Goal: Find specific page/section: Find specific page/section

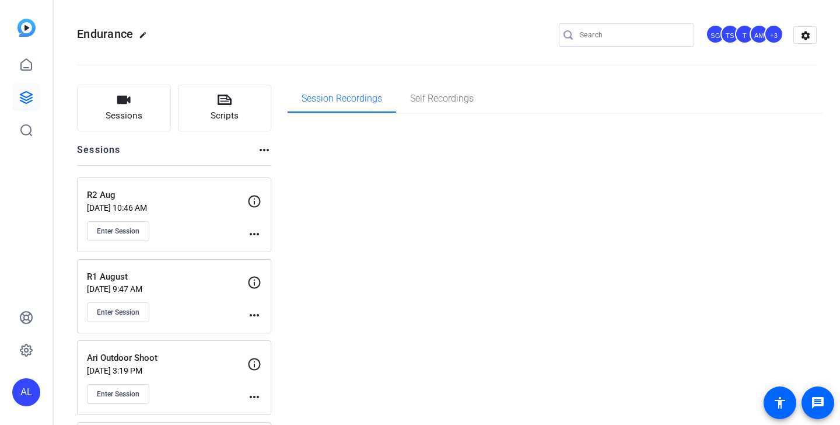
click at [683, 33] on div at bounding box center [626, 34] width 135 height 23
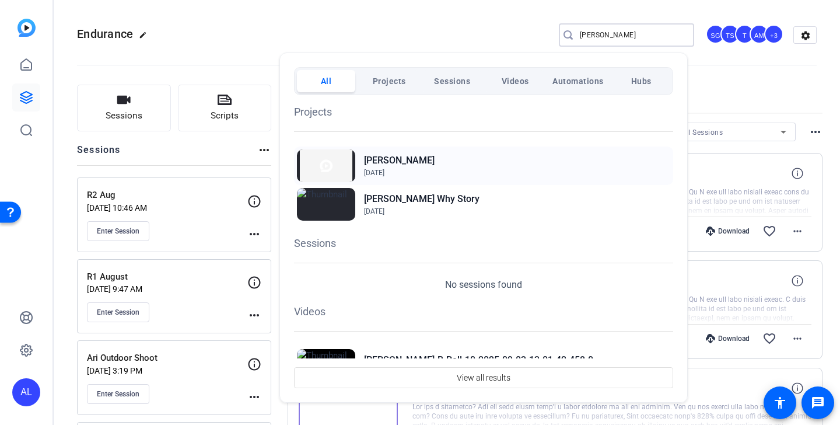
type input "lawren"
click at [384, 169] on span "Aug 13, 2025" at bounding box center [374, 173] width 20 height 8
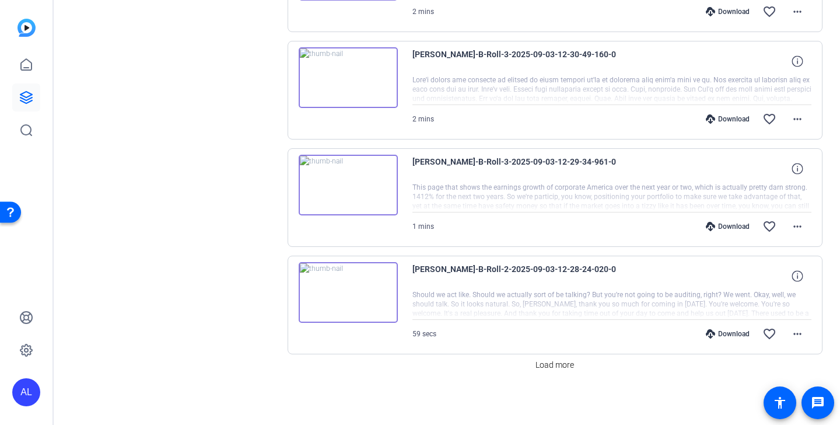
scroll to position [865, 0]
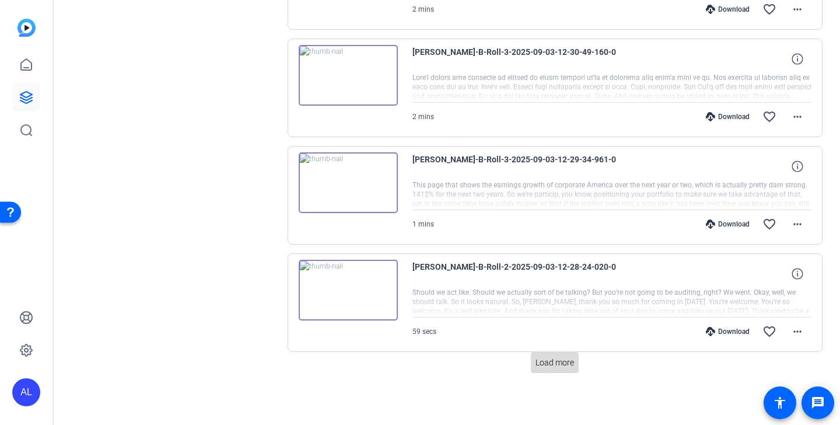
click at [557, 360] on span "Load more" at bounding box center [554, 362] width 38 height 12
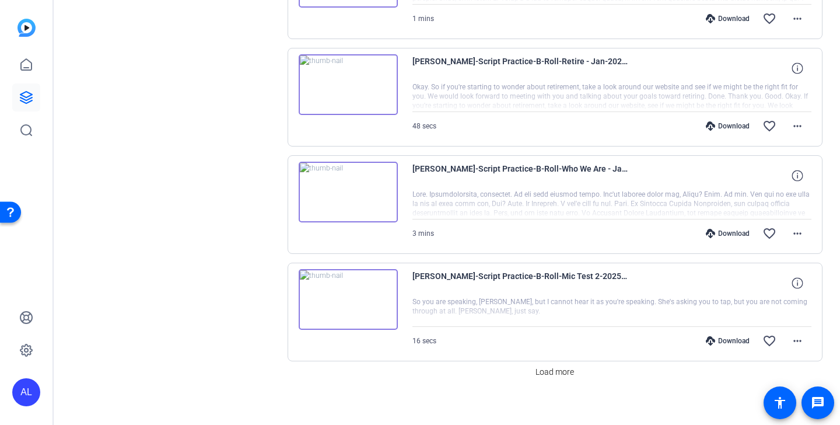
scroll to position [1938, 0]
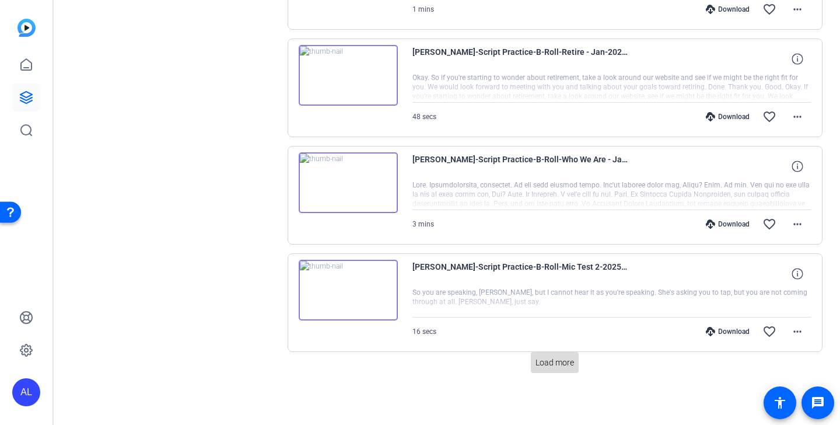
click at [549, 369] on span at bounding box center [555, 362] width 48 height 28
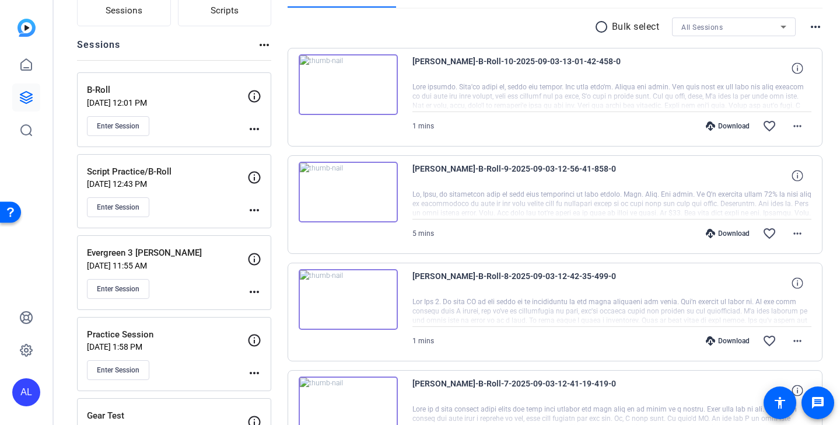
scroll to position [0, 0]
